Goal: Use online tool/utility: Utilize a website feature to perform a specific function

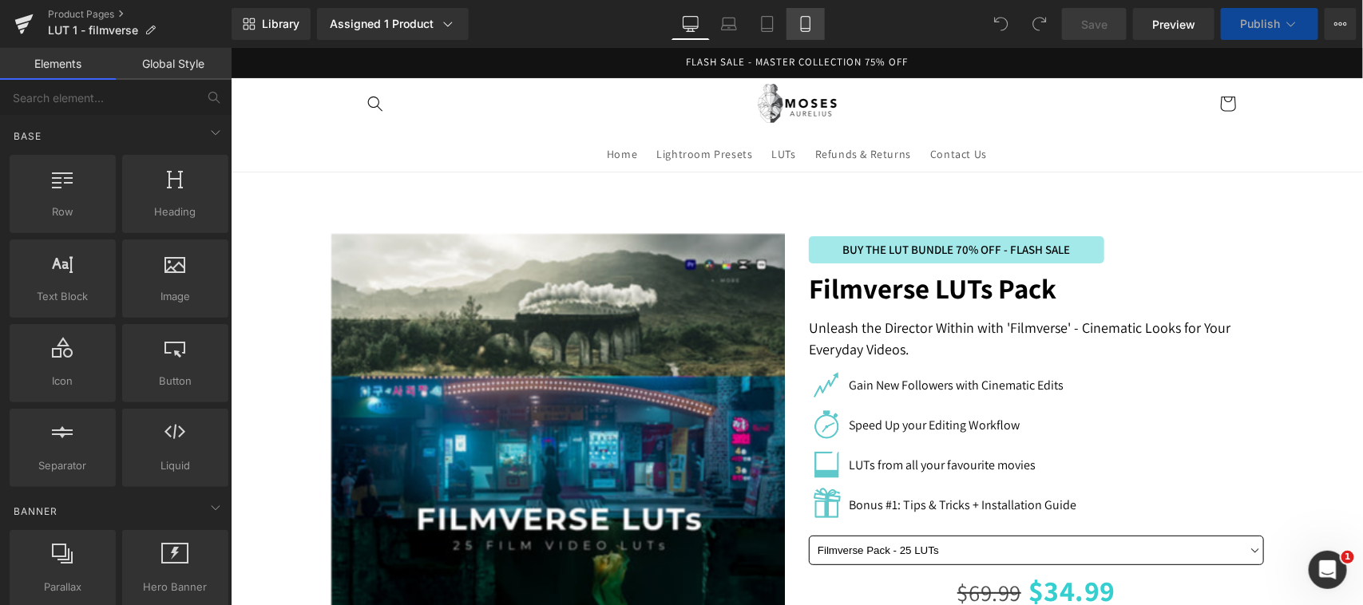
drag, startPoint x: 553, startPoint y: 336, endPoint x: 803, endPoint y: 28, distance: 397.3
click at [803, 29] on icon at bounding box center [805, 29] width 9 height 0
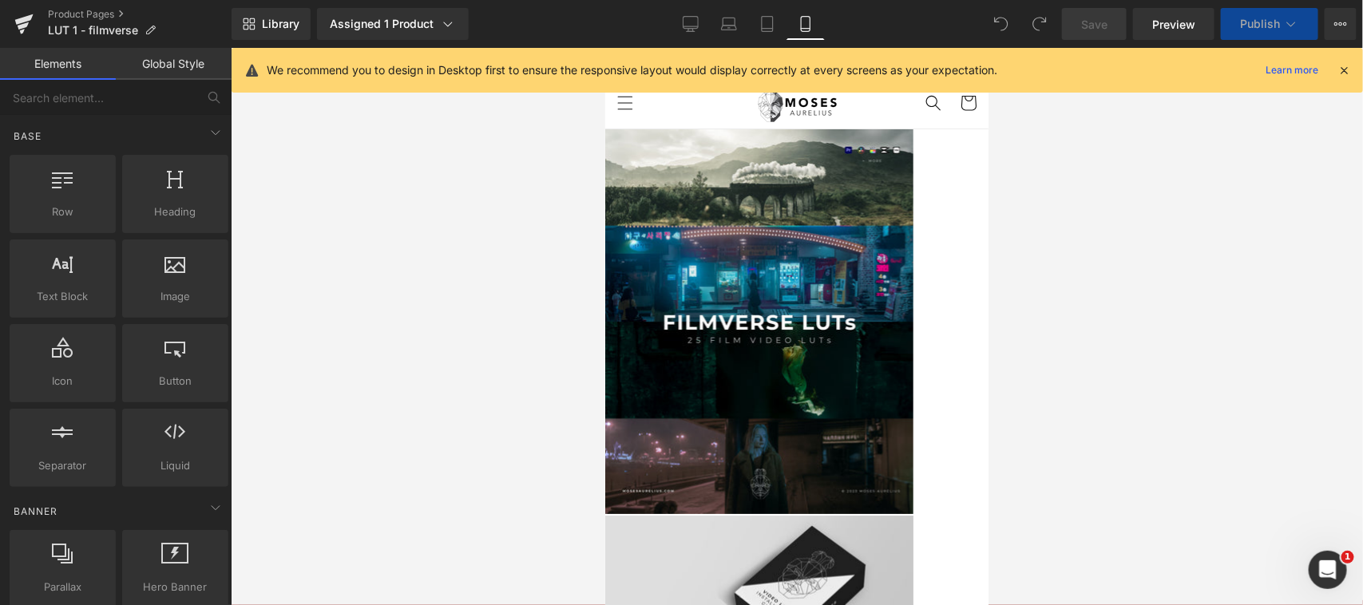
drag, startPoint x: 1345, startPoint y: 68, endPoint x: 1326, endPoint y: 113, distance: 49.4
click at [1345, 66] on icon at bounding box center [1344, 70] width 14 height 14
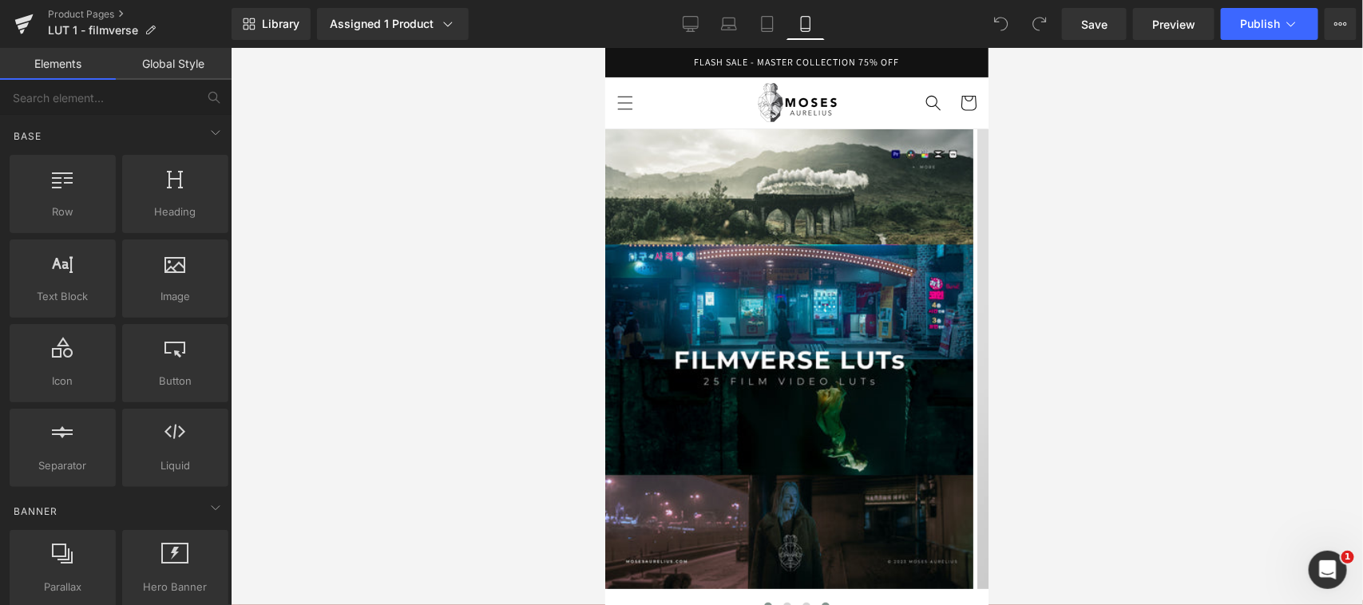
scroll to position [184, 0]
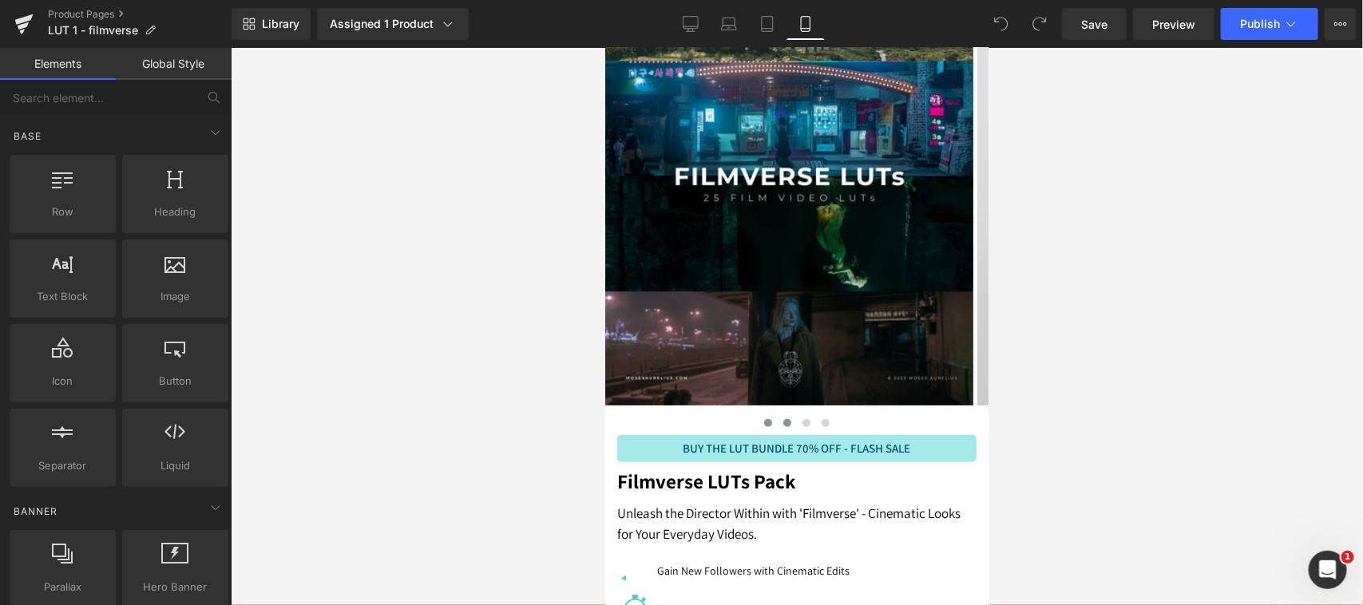
click at [780, 417] on button at bounding box center [786, 422] width 19 height 16
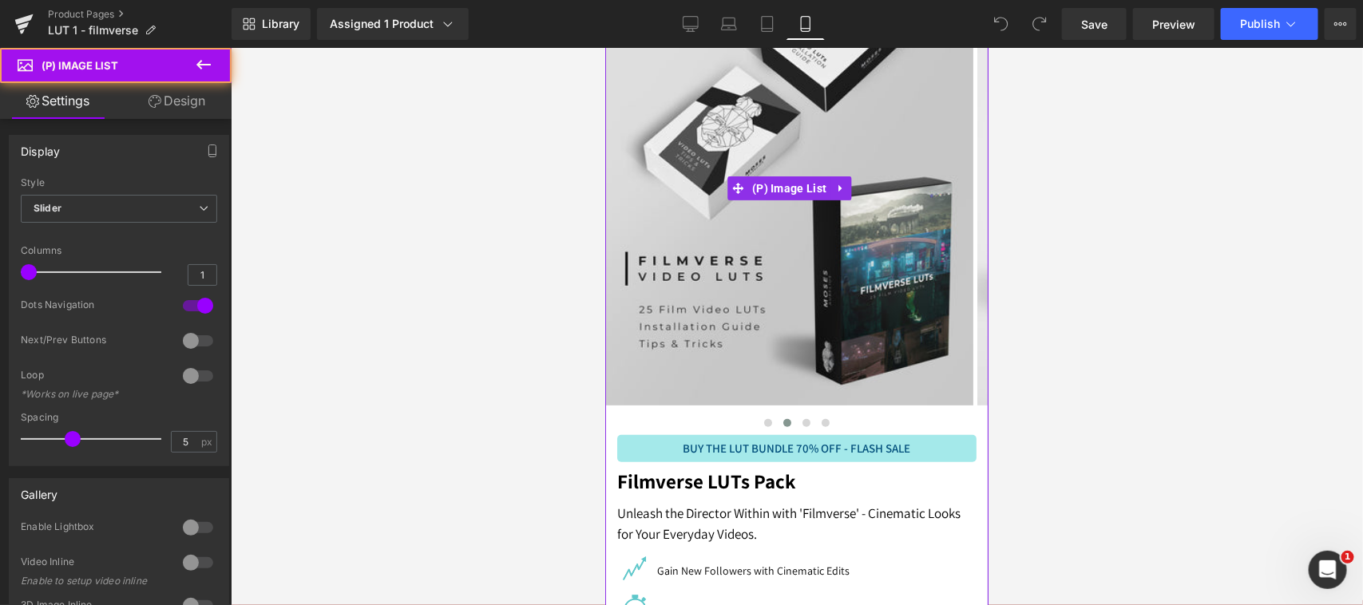
click at [763, 419] on span at bounding box center [767, 422] width 8 height 8
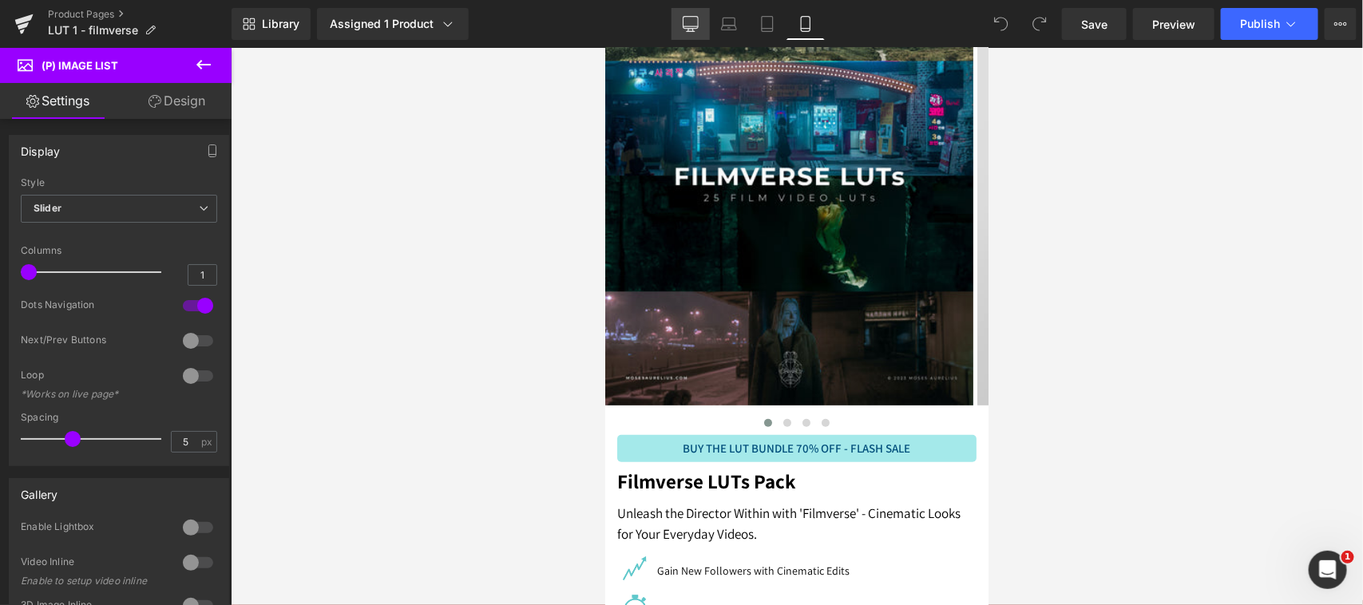
click at [697, 17] on icon at bounding box center [691, 24] width 16 height 16
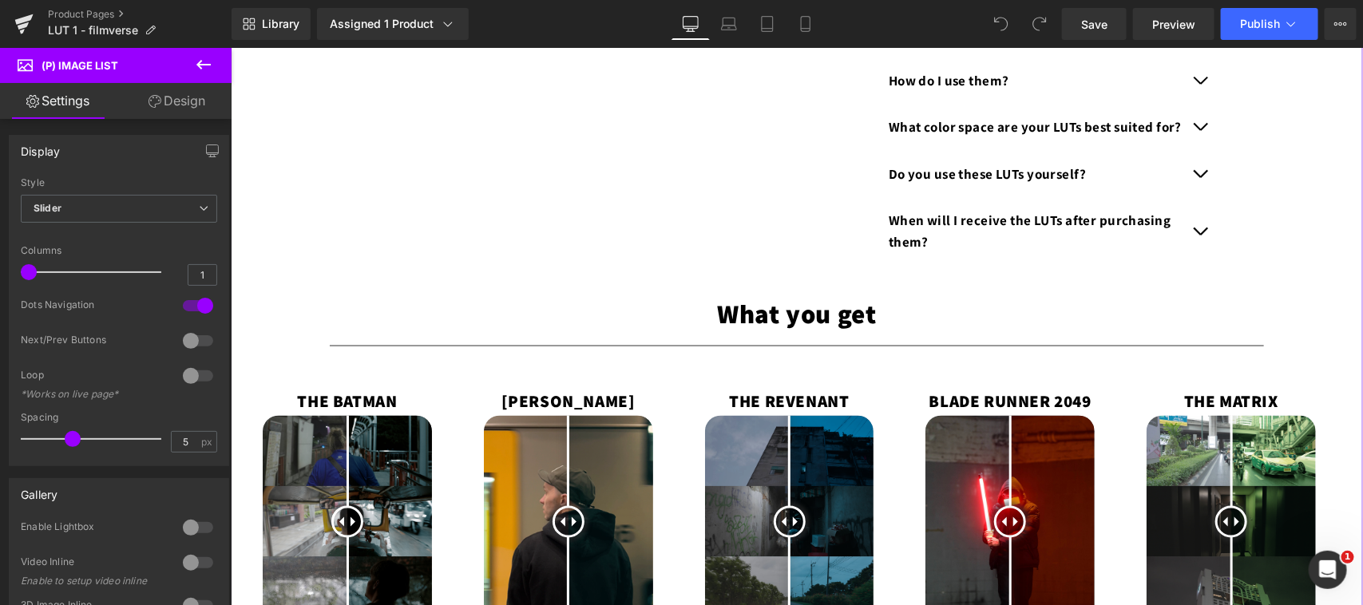
scroll to position [1303, 0]
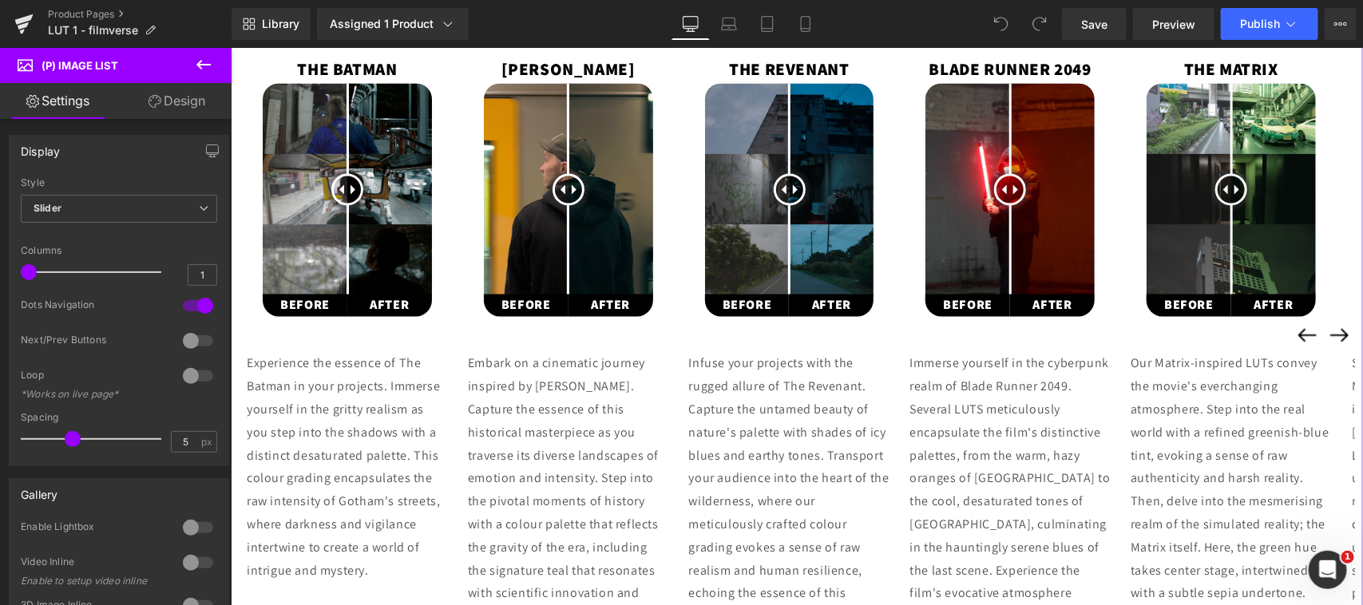
click at [389, 252] on img at bounding box center [346, 189] width 169 height 212
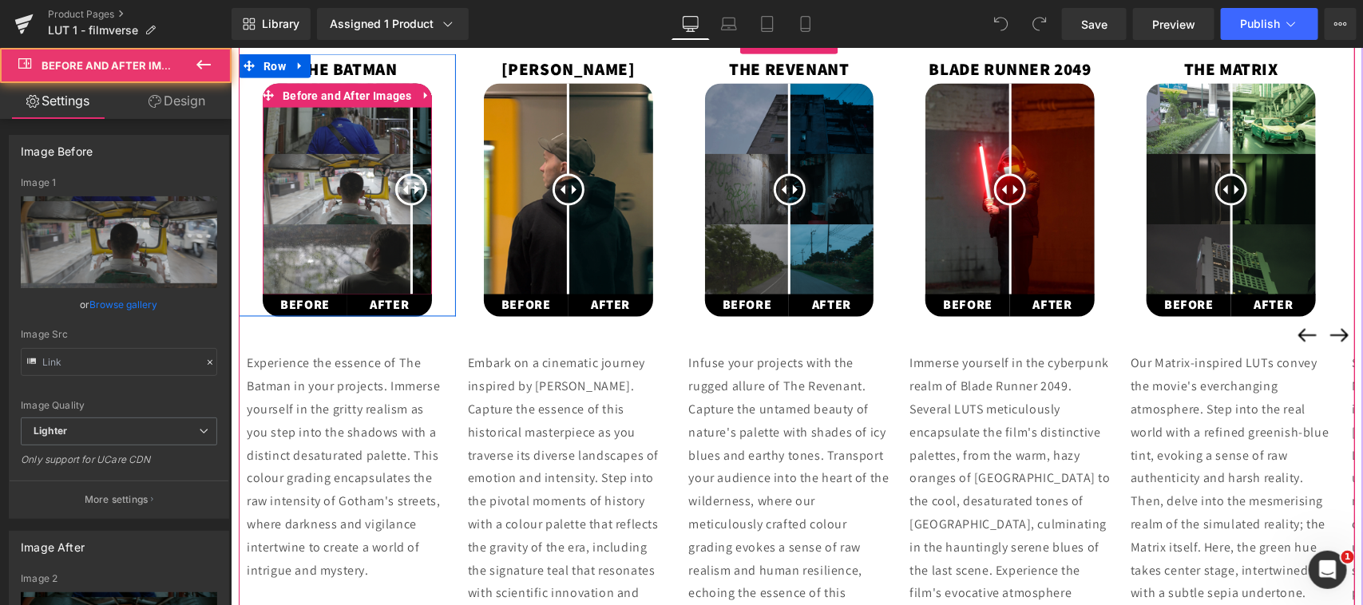
drag, startPoint x: 367, startPoint y: 185, endPoint x: 410, endPoint y: 188, distance: 43.2
click at [410, 188] on div at bounding box center [410, 189] width 32 height 32
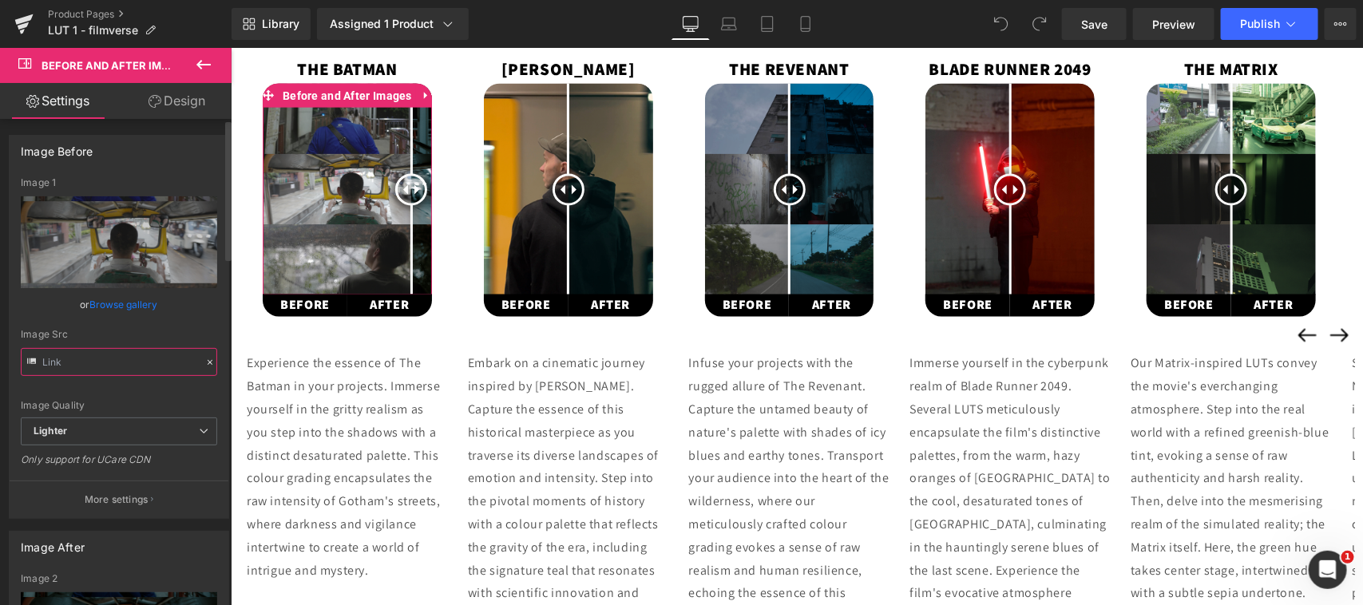
click at [132, 357] on input "text" at bounding box center [119, 362] width 196 height 28
type input "https://ucarecdn.com/ae639212-84dd-44d2-9d69-7f75c8fc57a4/-/format/auto/-/previ…"
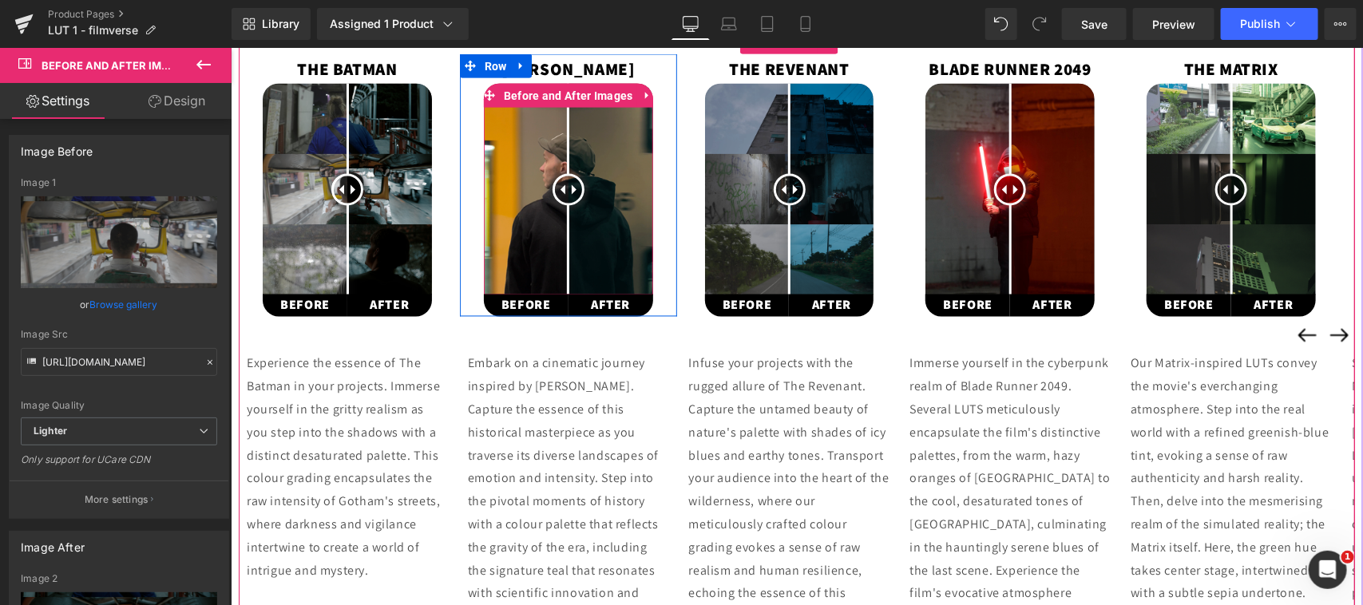
click at [559, 196] on div at bounding box center [568, 189] width 32 height 32
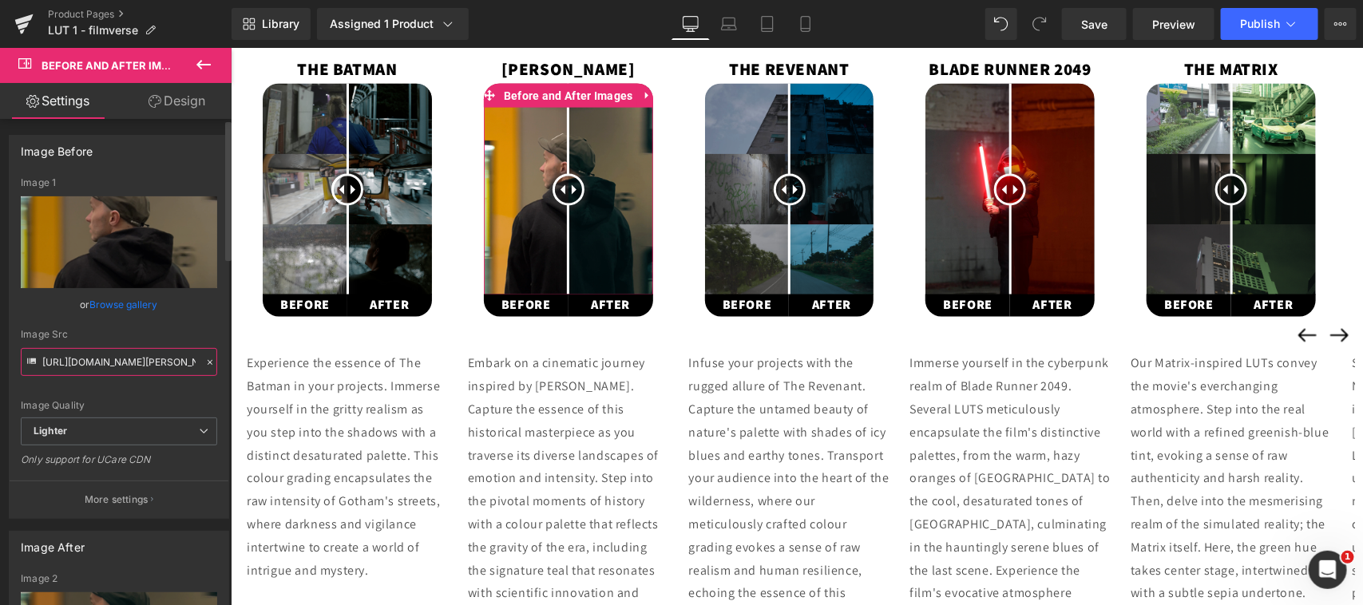
click at [141, 357] on input "[URL][DOMAIN_NAME][PERSON_NAME]" at bounding box center [119, 362] width 196 height 28
click at [803, 26] on icon at bounding box center [806, 24] width 16 height 16
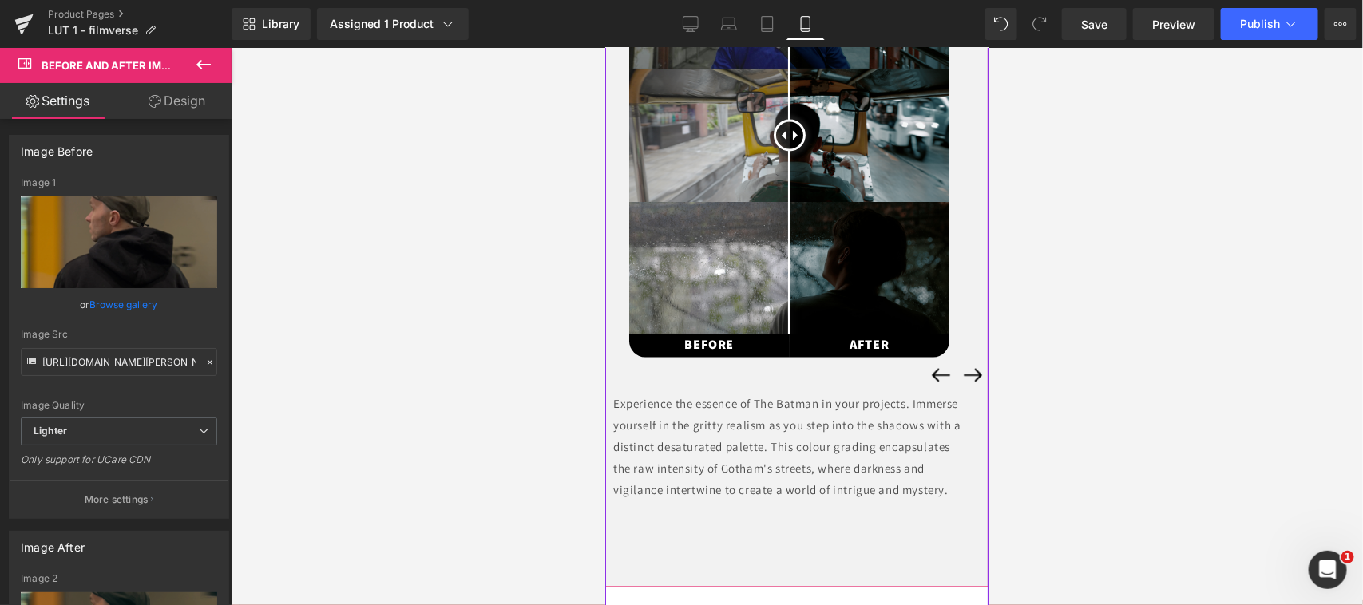
scroll to position [998, 0]
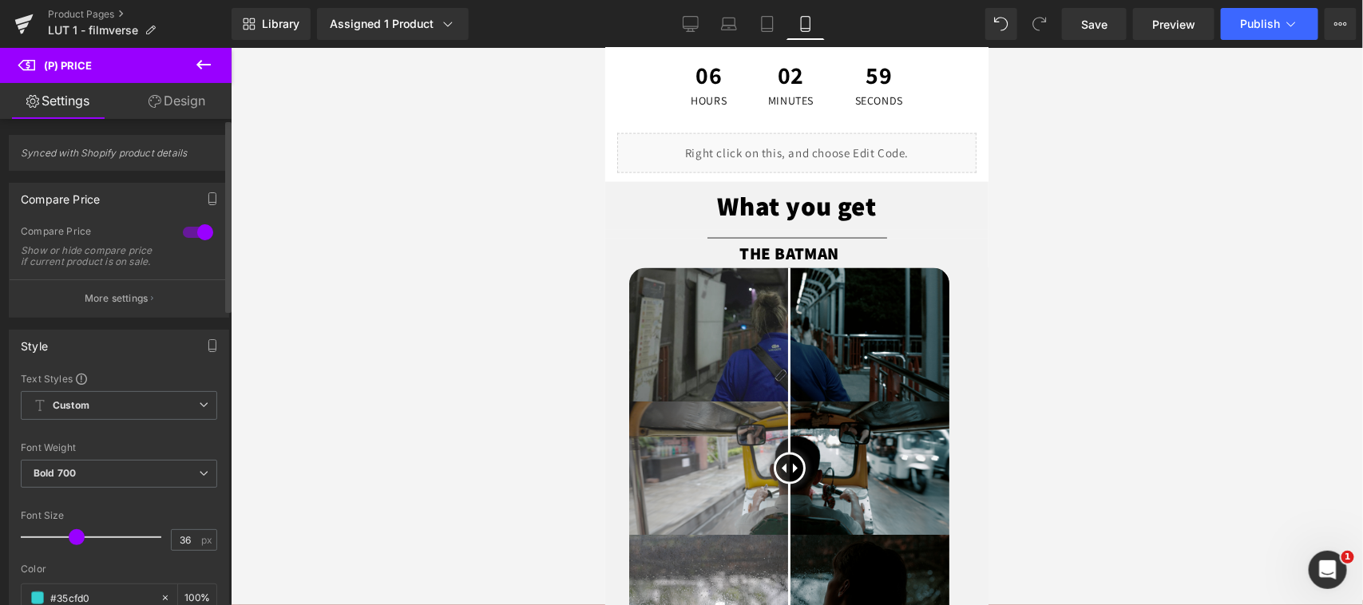
scroll to position [665, 0]
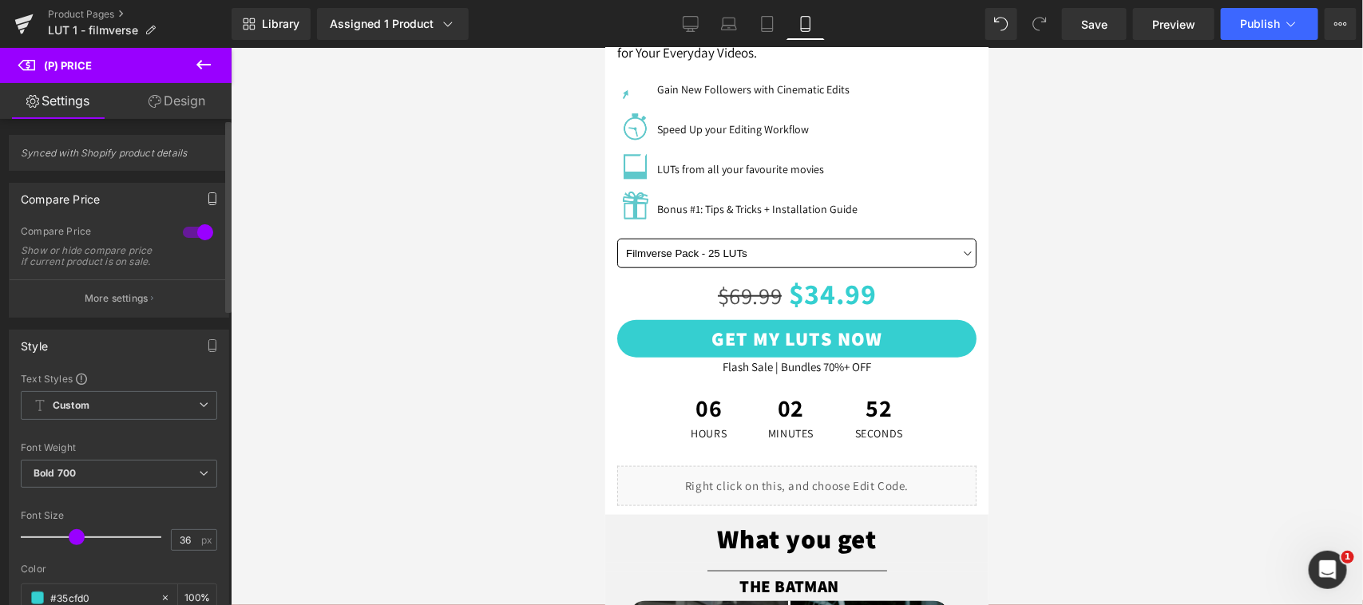
click at [209, 203] on icon "button" at bounding box center [212, 203] width 7 height 0
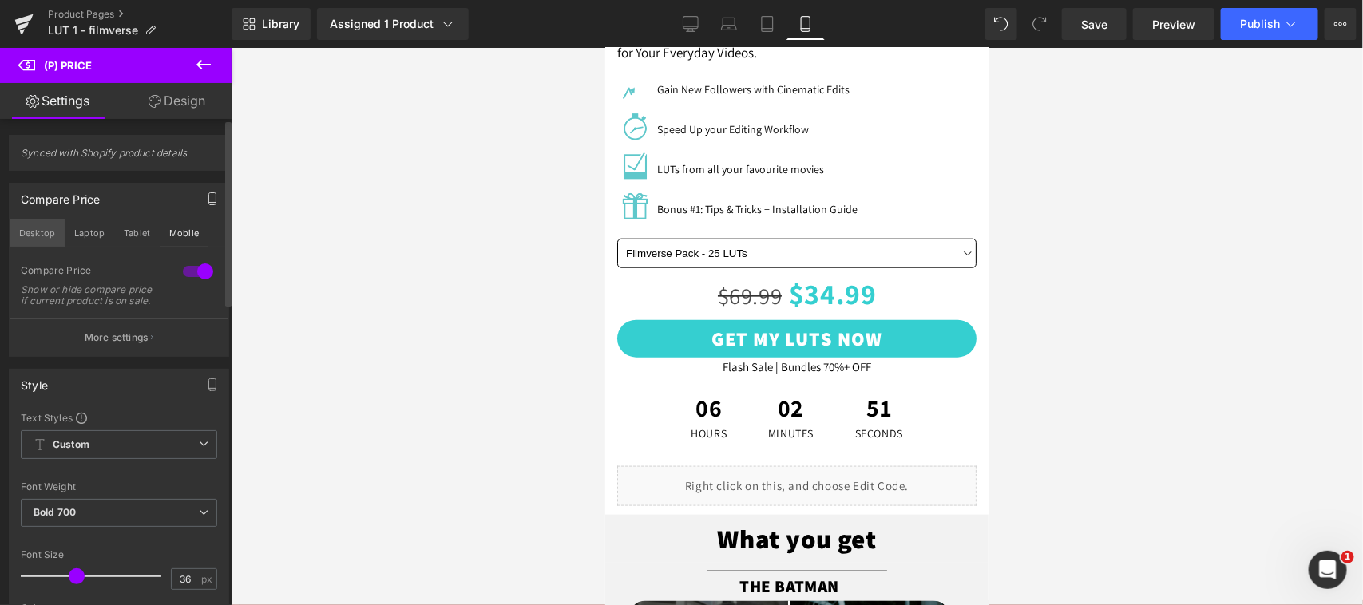
click at [37, 228] on button "Desktop" at bounding box center [37, 233] width 55 height 27
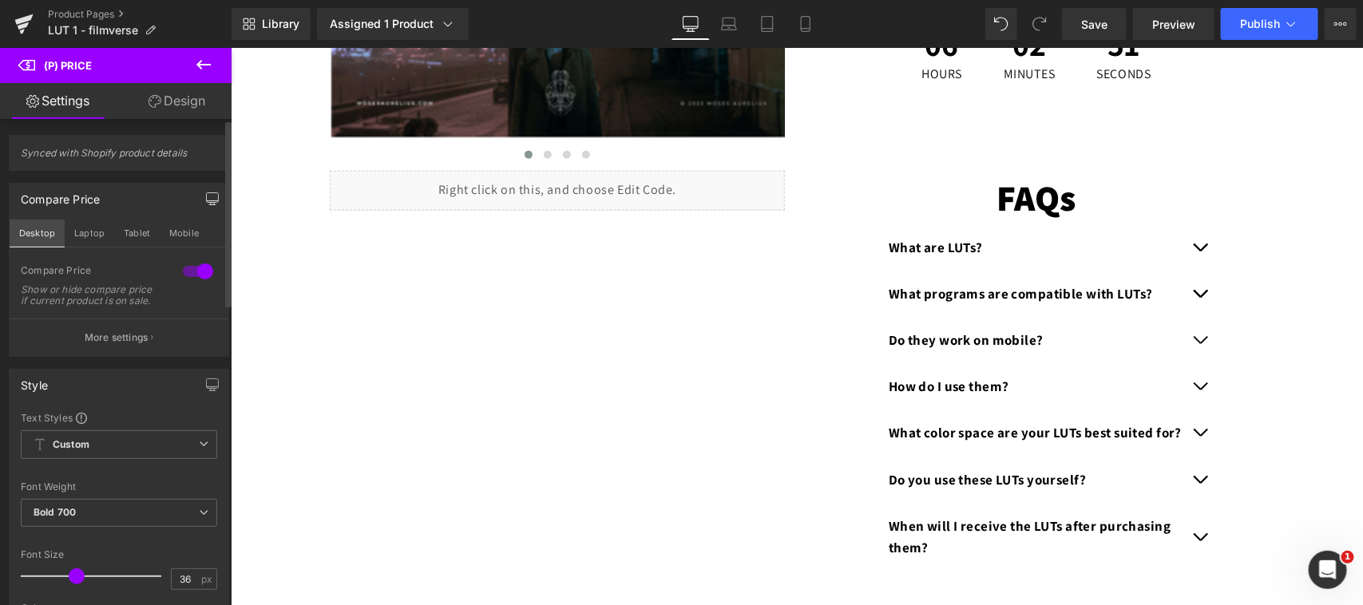
type input "100"
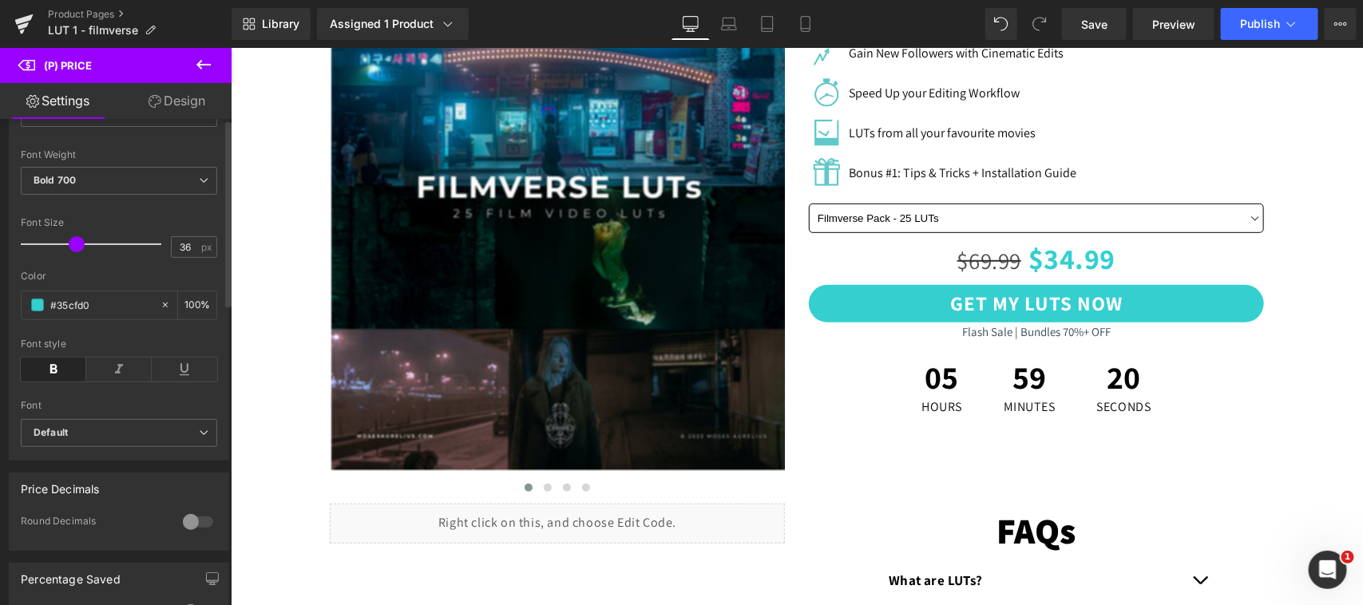
scroll to position [0, 0]
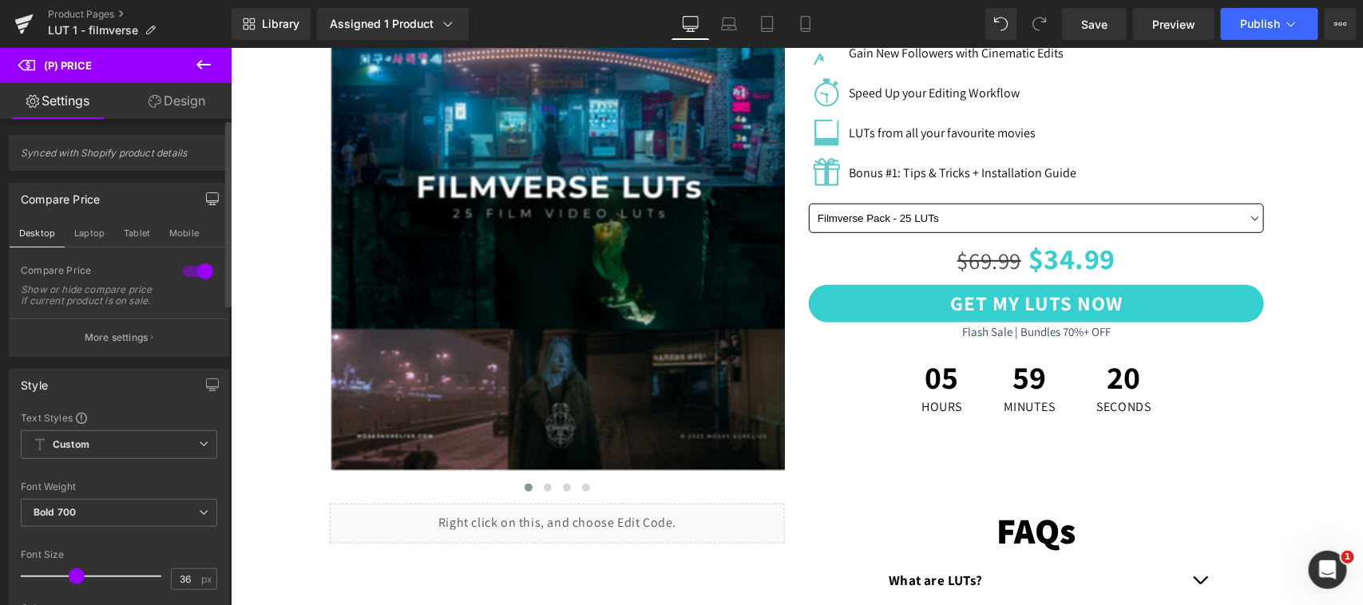
click at [136, 345] on p "More settings" at bounding box center [117, 338] width 64 height 14
